Goal: Task Accomplishment & Management: Use online tool/utility

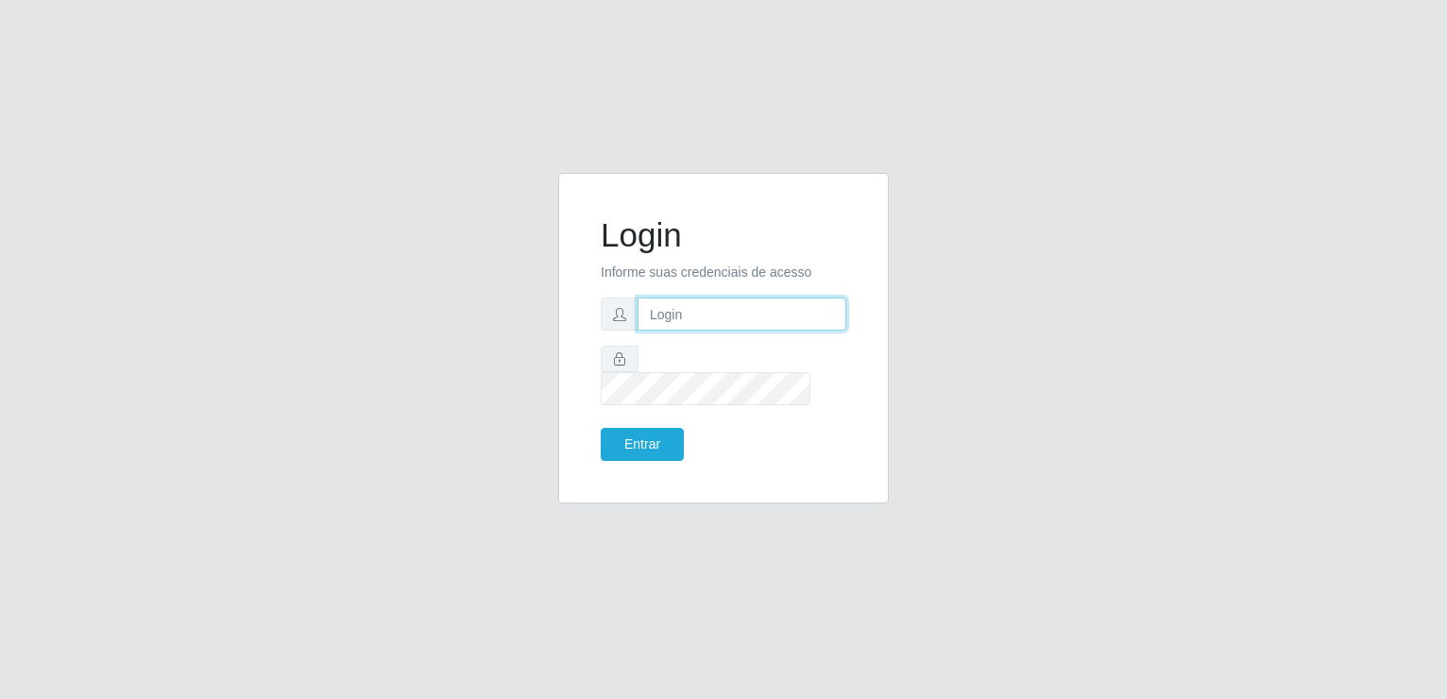
click at [676, 320] on input "text" at bounding box center [742, 314] width 209 height 33
type input "[EMAIL_ADDRESS][DOMAIN_NAME]"
click at [601, 428] on button "Entrar" at bounding box center [642, 444] width 83 height 33
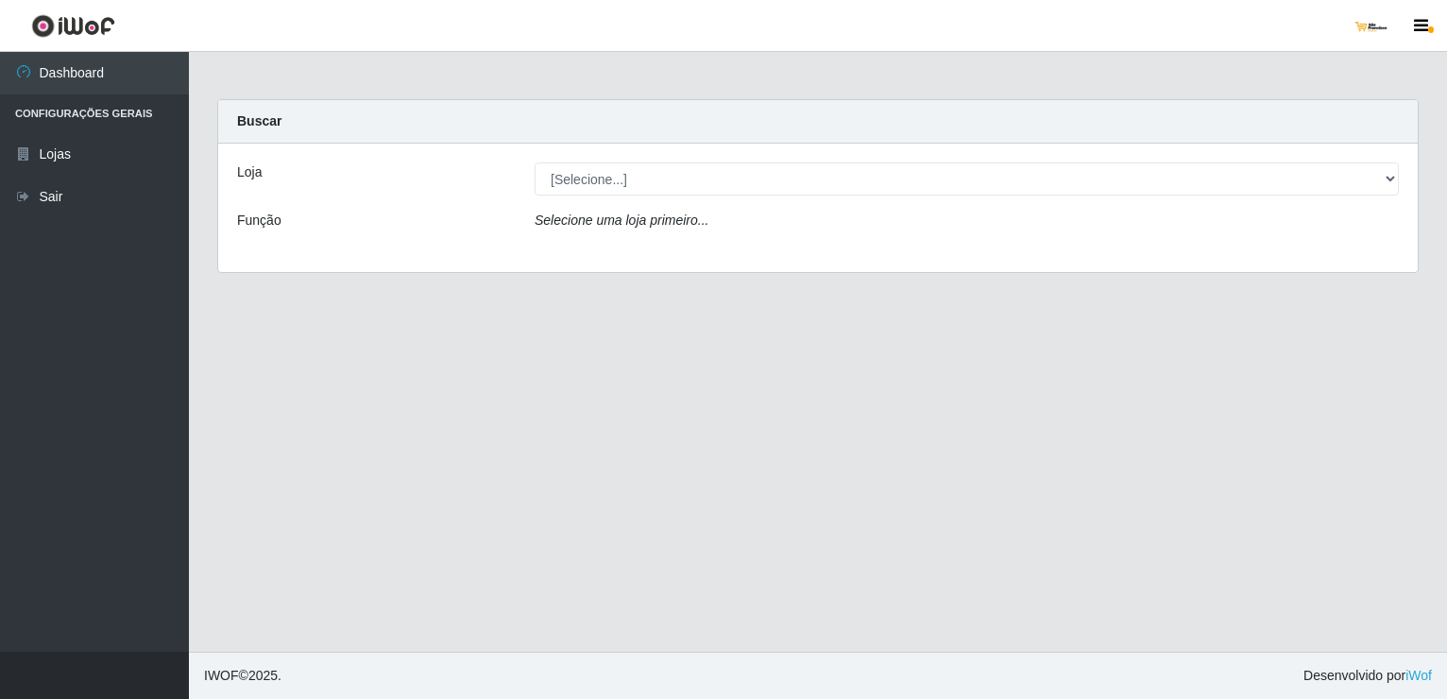
click at [761, 198] on div "Loja [Selecione...] São Francisco Mercado Função Selecione uma loja primeiro..." at bounding box center [817, 208] width 1199 height 128
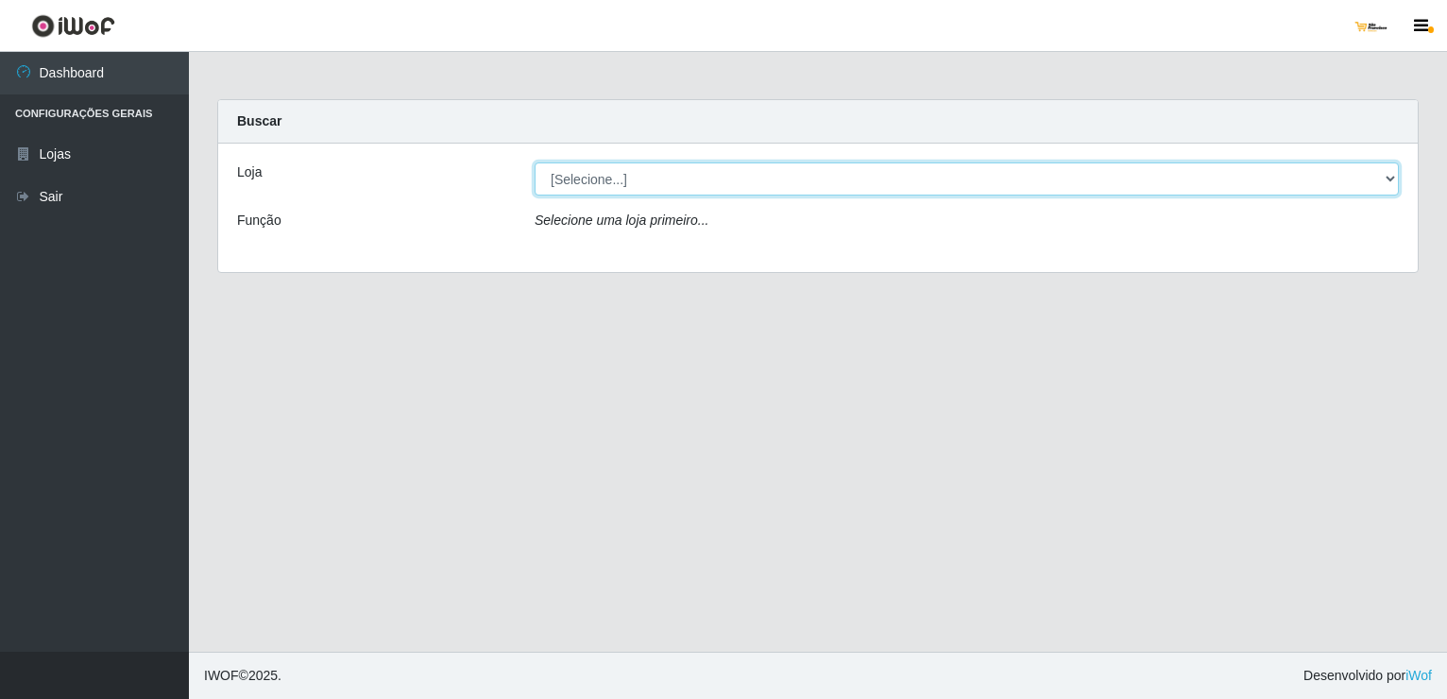
click at [1383, 175] on select "[Selecione...] [GEOGRAPHIC_DATA]" at bounding box center [967, 178] width 864 height 33
select select "168"
click at [535, 162] on select "[Selecione...] [GEOGRAPHIC_DATA]" at bounding box center [967, 178] width 864 height 33
